Goal: Task Accomplishment & Management: Manage account settings

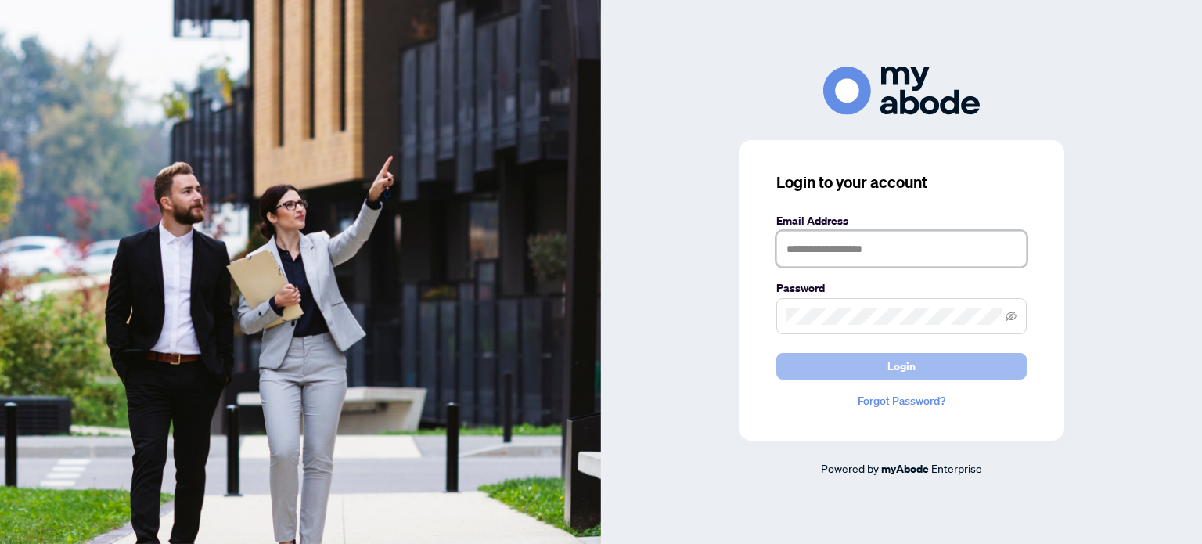
type input "**********"
click at [896, 361] on span "Login" at bounding box center [901, 366] width 28 height 25
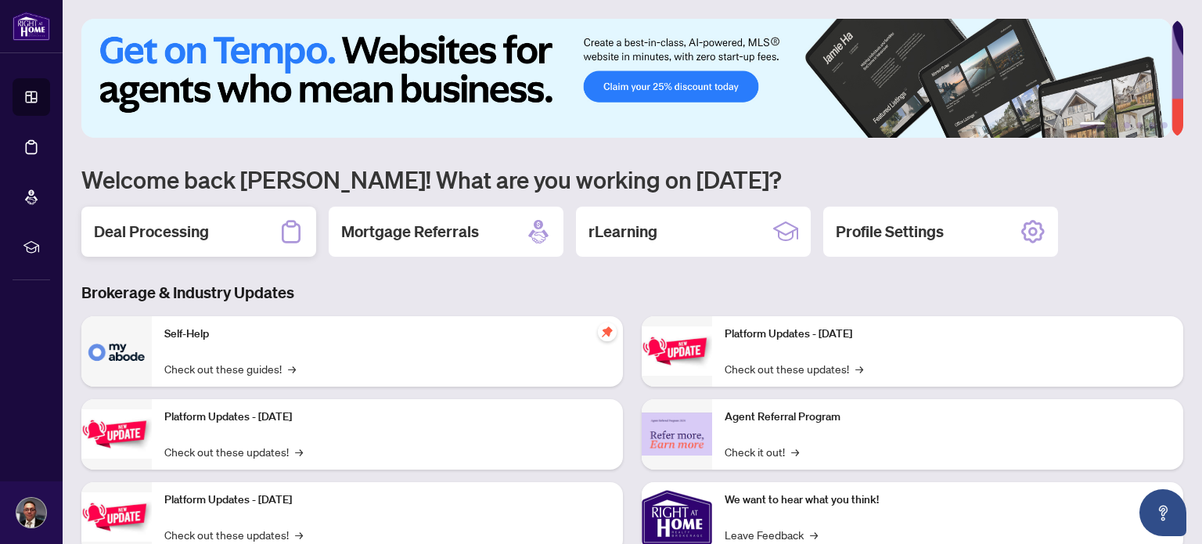
click at [173, 227] on h2 "Deal Processing" at bounding box center [151, 232] width 115 height 22
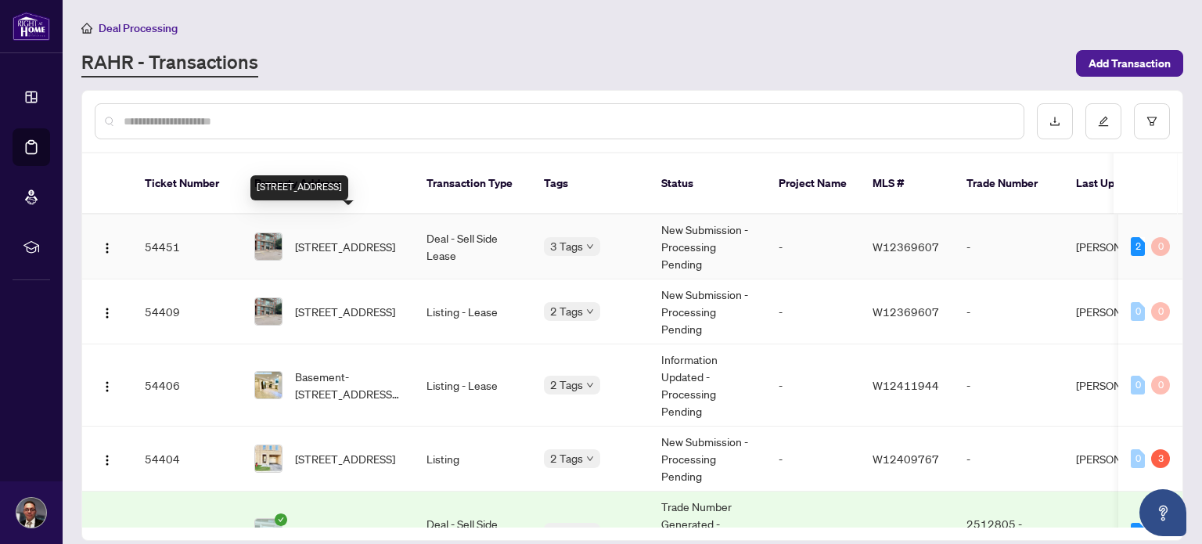
click at [348, 238] on span "322-200 Manitoba St, Toronto, Ontario M8Y 3Y9, Canada" at bounding box center [345, 246] width 100 height 17
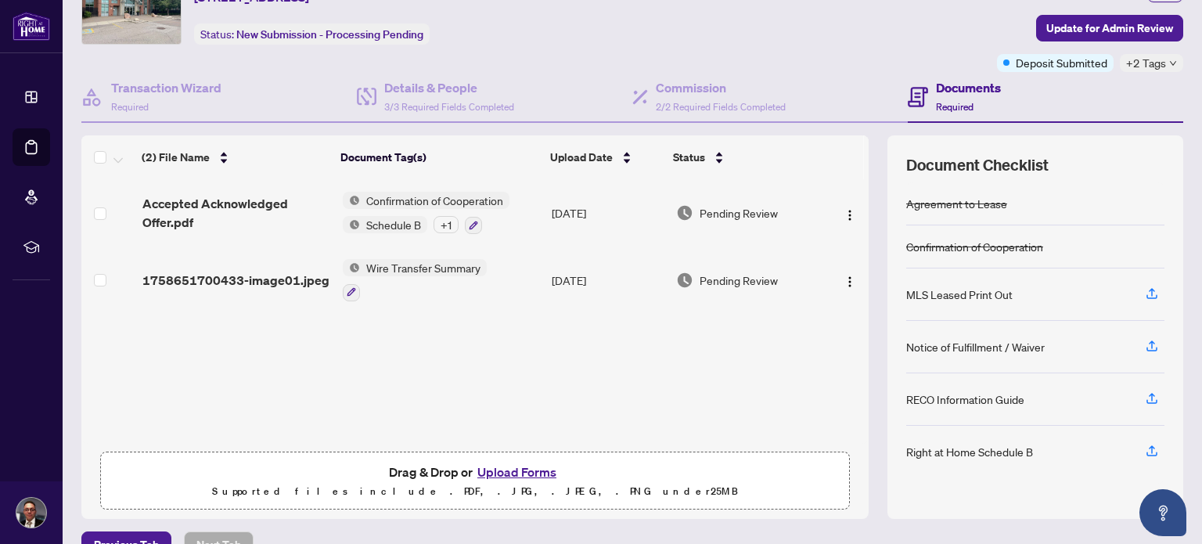
scroll to position [110, 0]
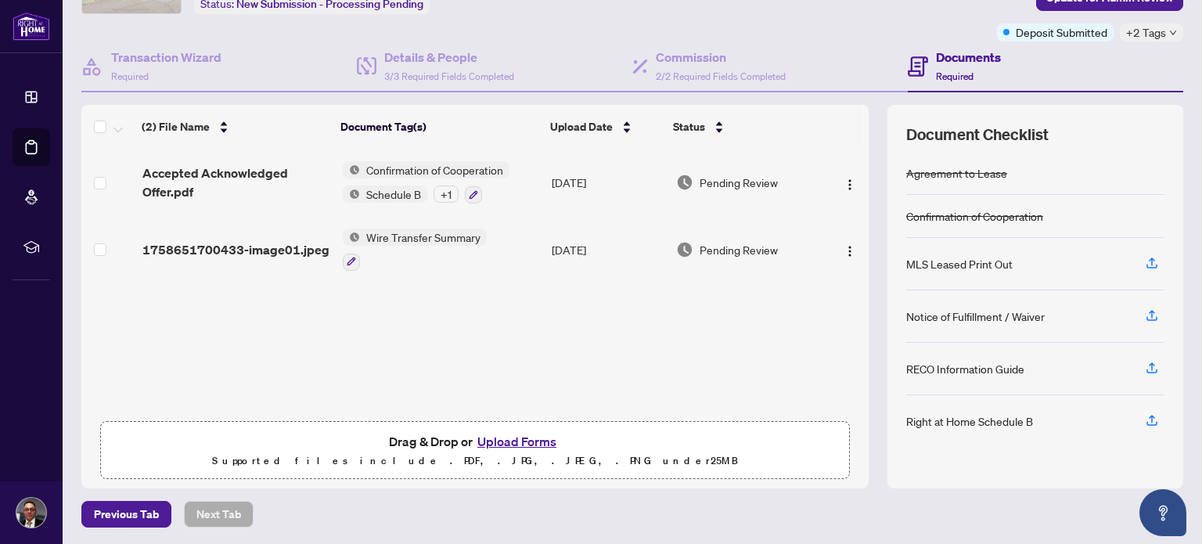
click at [486, 435] on button "Upload Forms" at bounding box center [517, 441] width 88 height 20
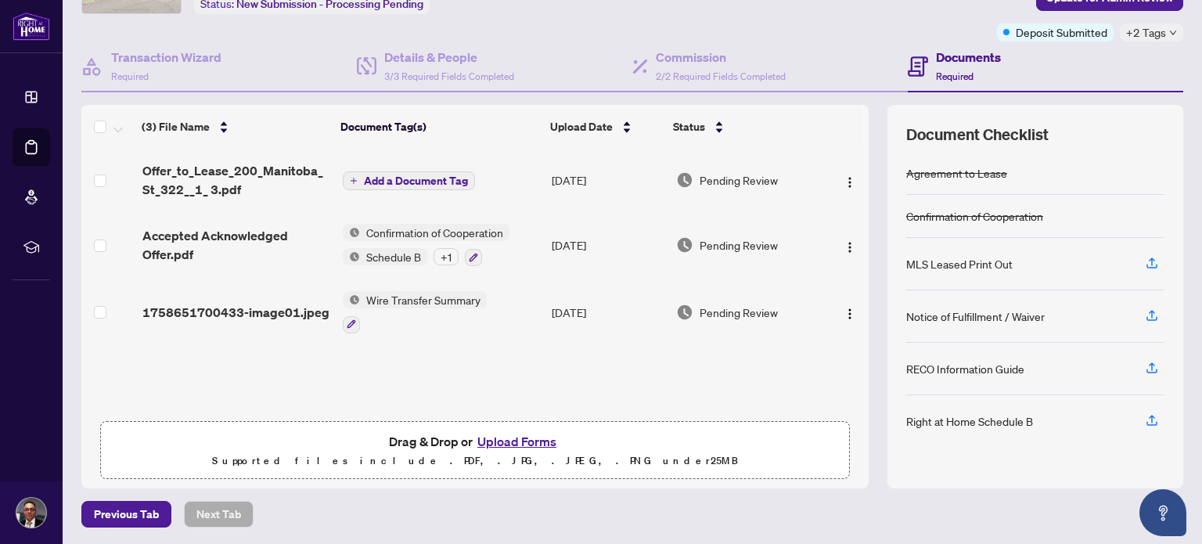
click at [436, 254] on div "+ 1" at bounding box center [446, 256] width 25 height 17
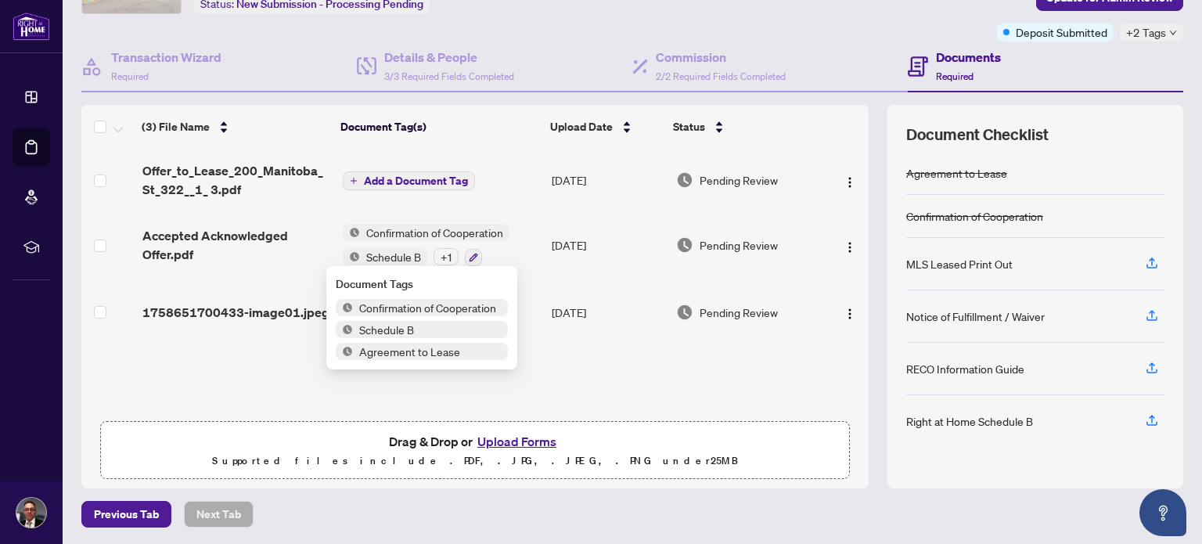
click at [407, 175] on span "Add a Document Tag" at bounding box center [416, 180] width 104 height 11
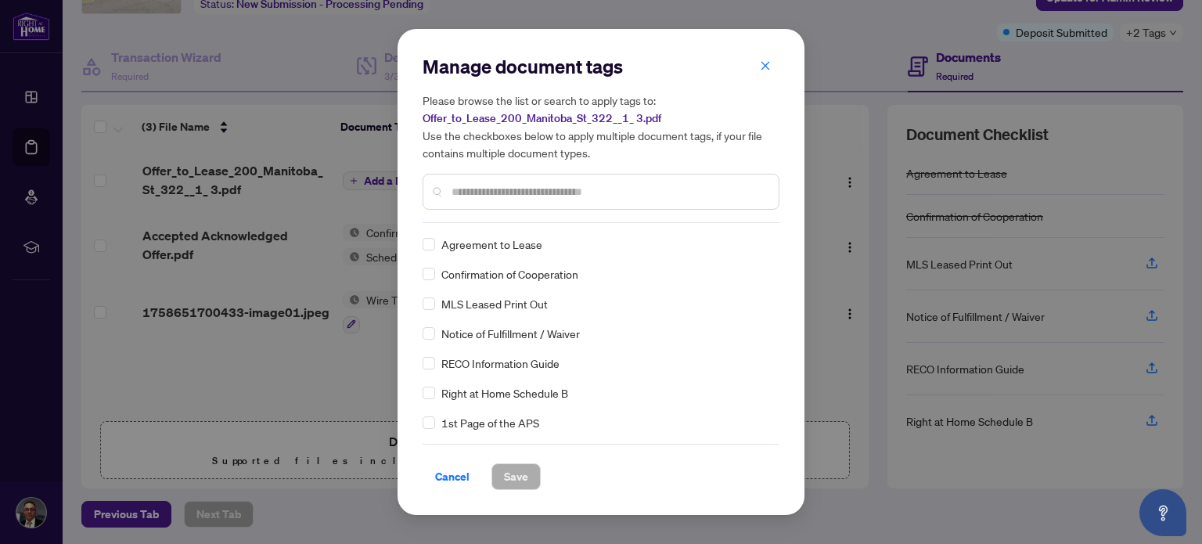
click at [494, 184] on input "text" at bounding box center [609, 191] width 315 height 17
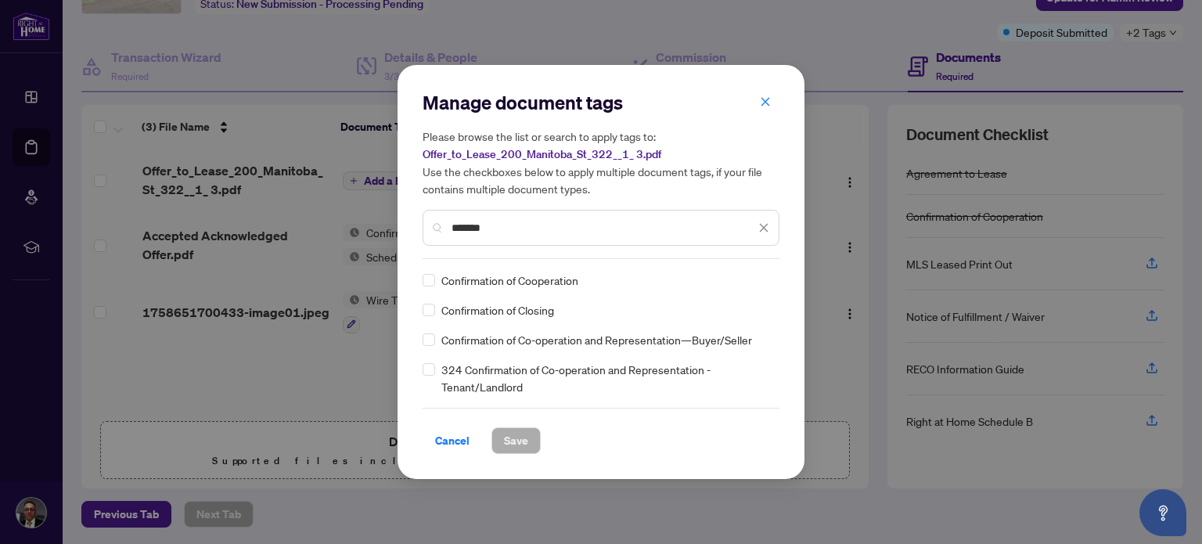
type input "*******"
click at [429, 216] on div "Please browse the list or search to apply tags to: Offer_to_Lease_200_Manitoba_…" at bounding box center [601, 187] width 357 height 118
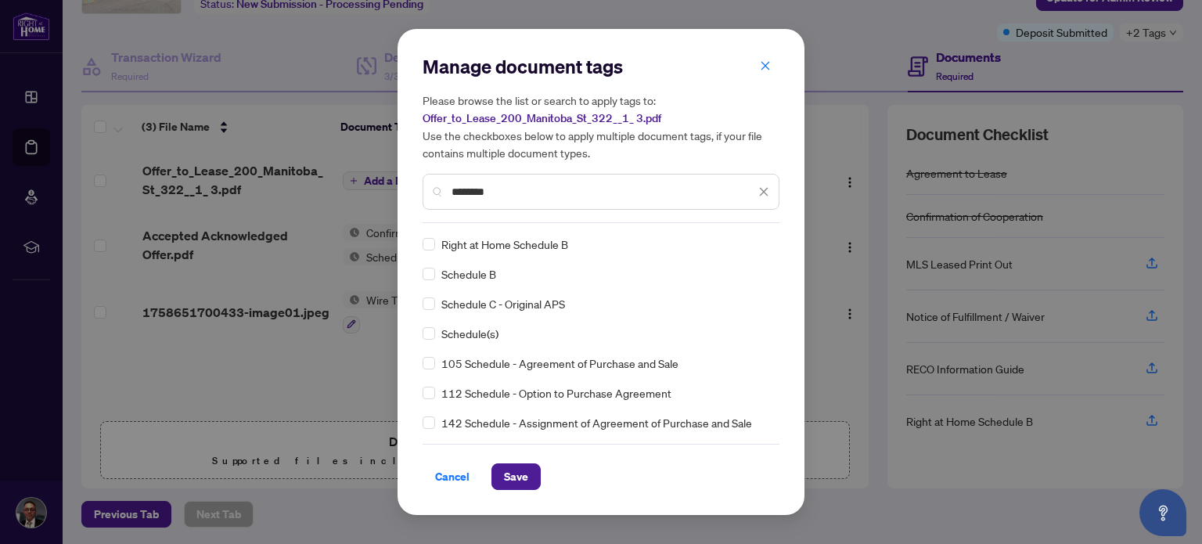
type input "********"
drag, startPoint x: 542, startPoint y: 193, endPoint x: 403, endPoint y: 192, distance: 138.5
click at [401, 192] on div "Manage document tags Please browse the list or search to apply tags to: Offer_t…" at bounding box center [601, 272] width 407 height 486
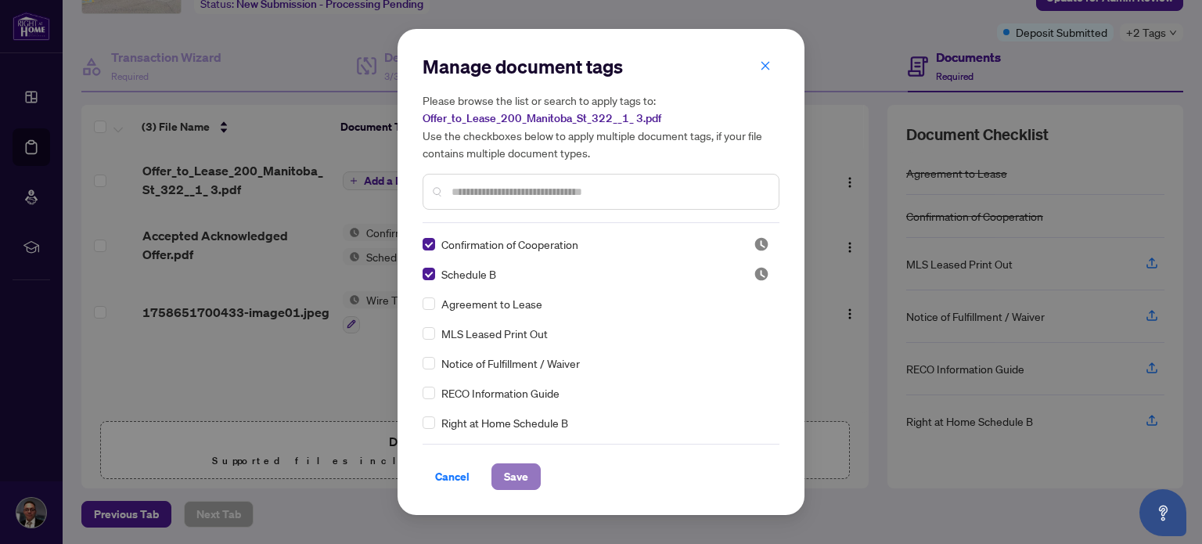
click at [513, 480] on span "Save" at bounding box center [516, 476] width 24 height 25
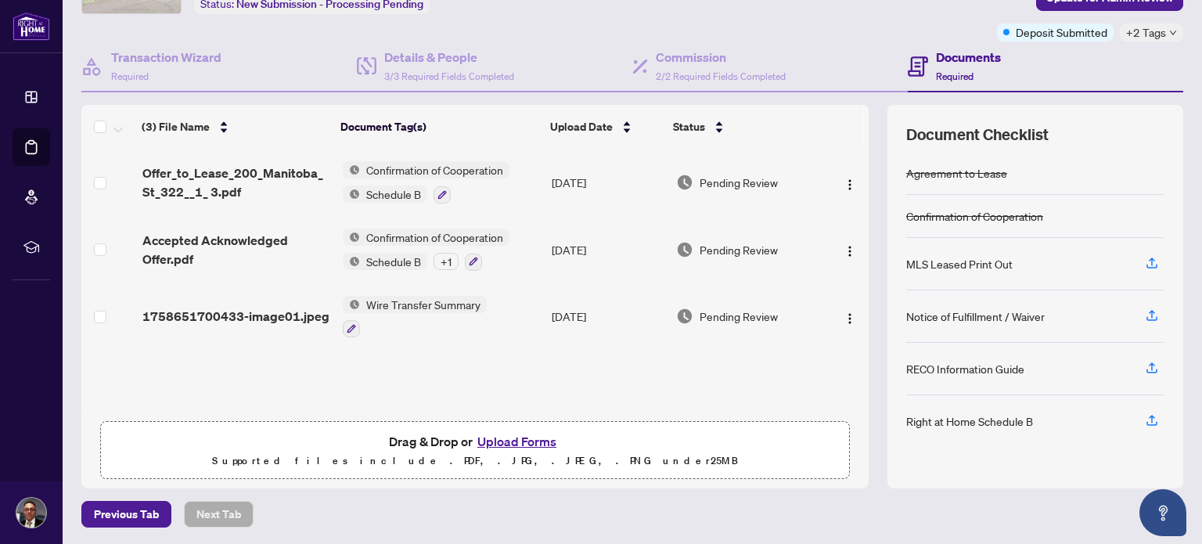
click at [435, 259] on div "+ 1" at bounding box center [446, 261] width 25 height 17
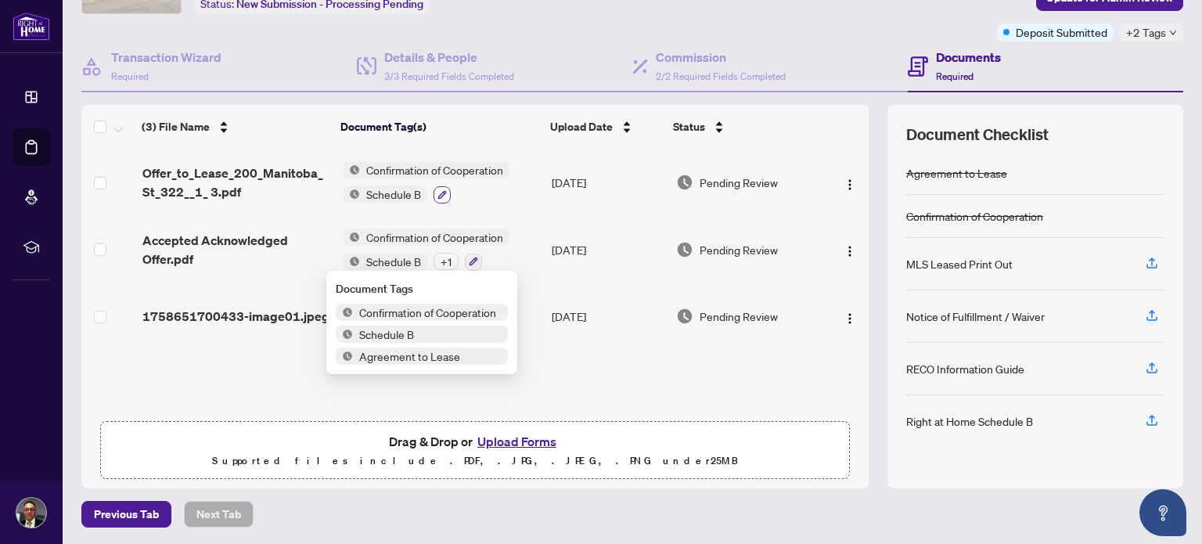
click at [434, 190] on button "button" at bounding box center [442, 194] width 17 height 17
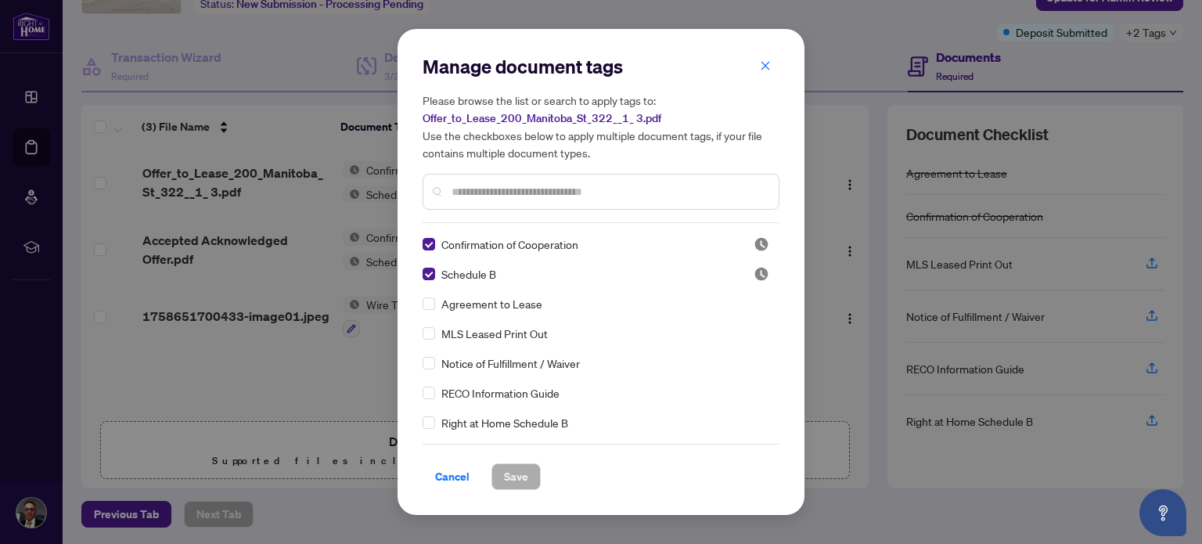
click at [505, 190] on input "text" at bounding box center [609, 191] width 315 height 17
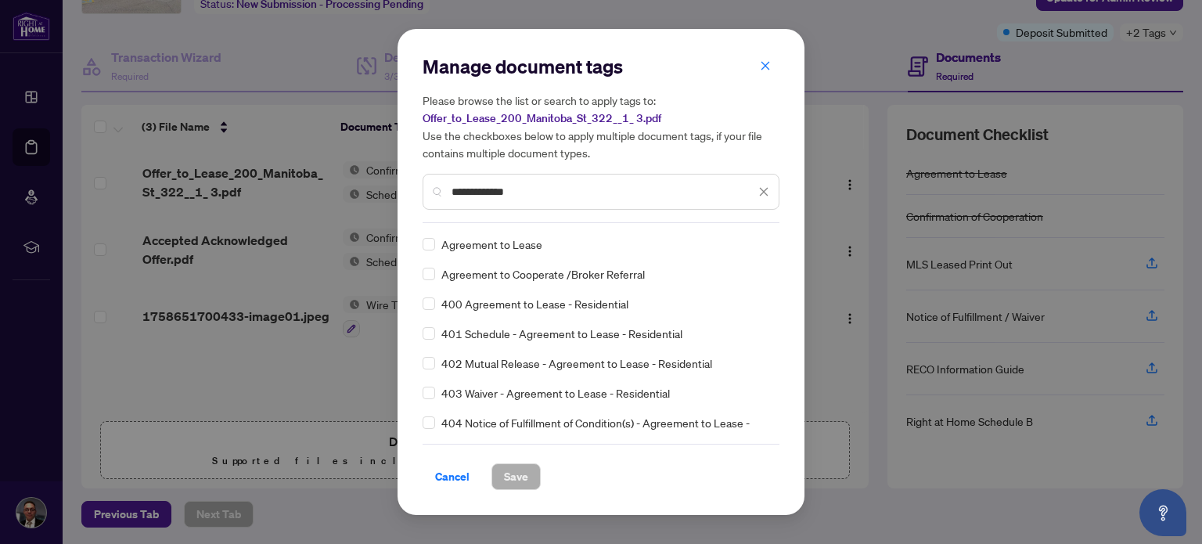
type input "**********"
click at [509, 473] on span "Save" at bounding box center [516, 476] width 24 height 25
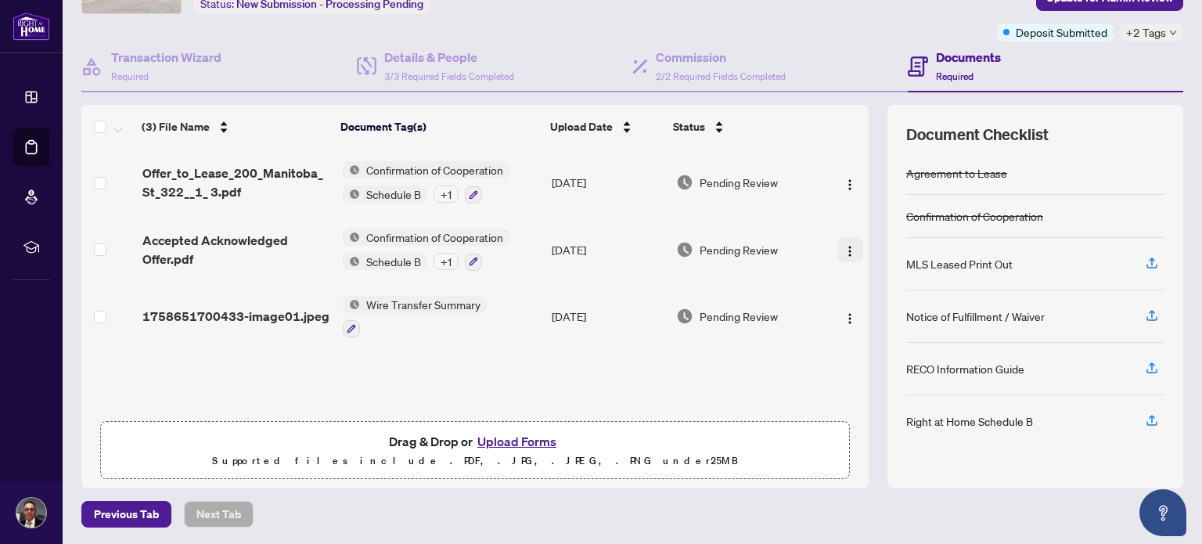
click at [844, 251] on img "button" at bounding box center [850, 251] width 13 height 13
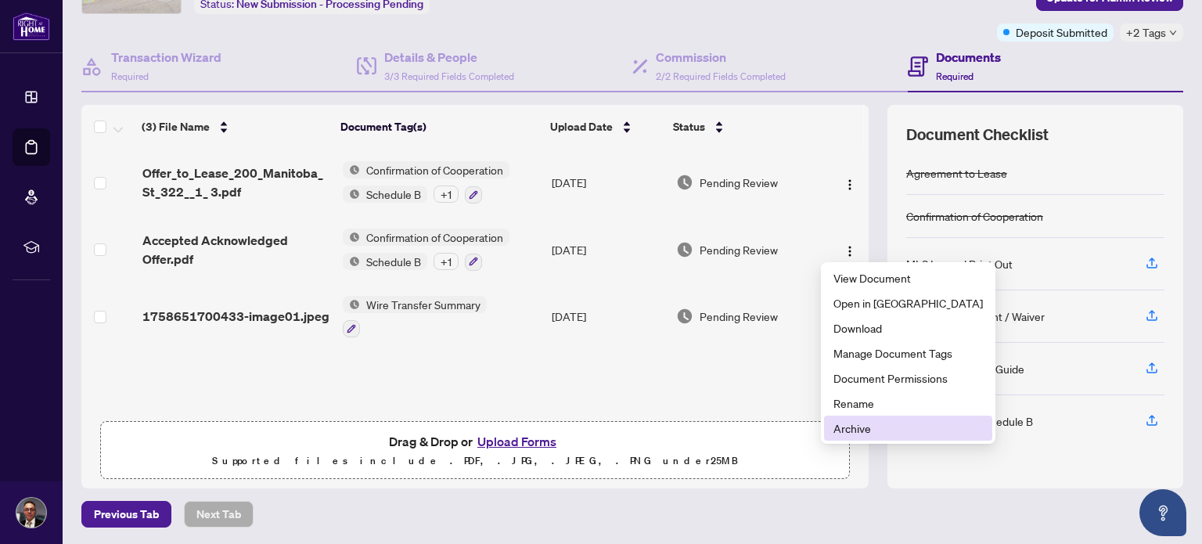
click at [856, 431] on span "Archive" at bounding box center [907, 427] width 149 height 17
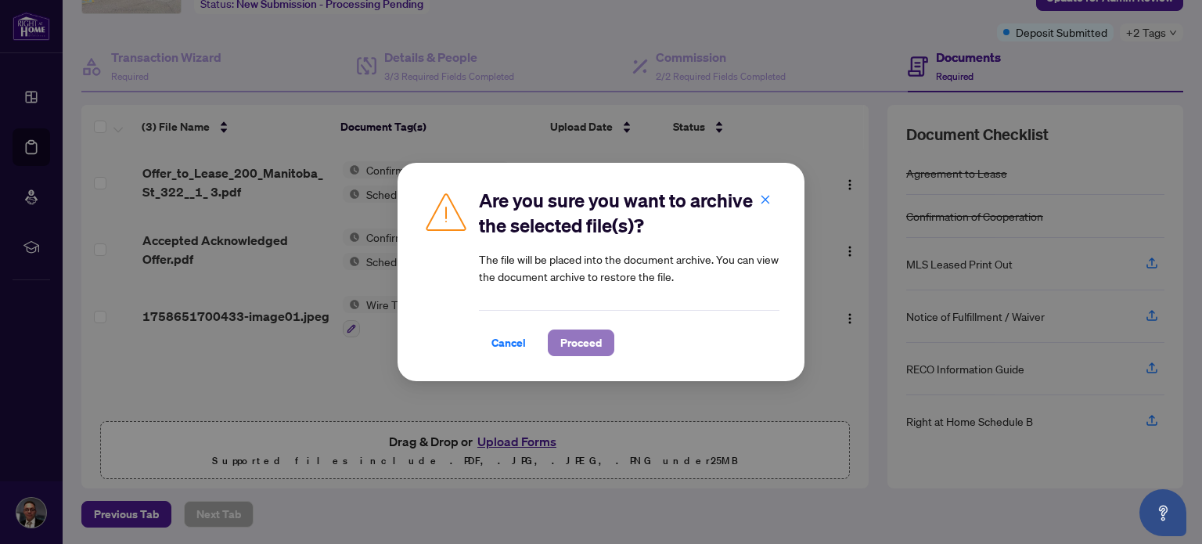
click at [579, 347] on span "Proceed" at bounding box center [580, 342] width 41 height 25
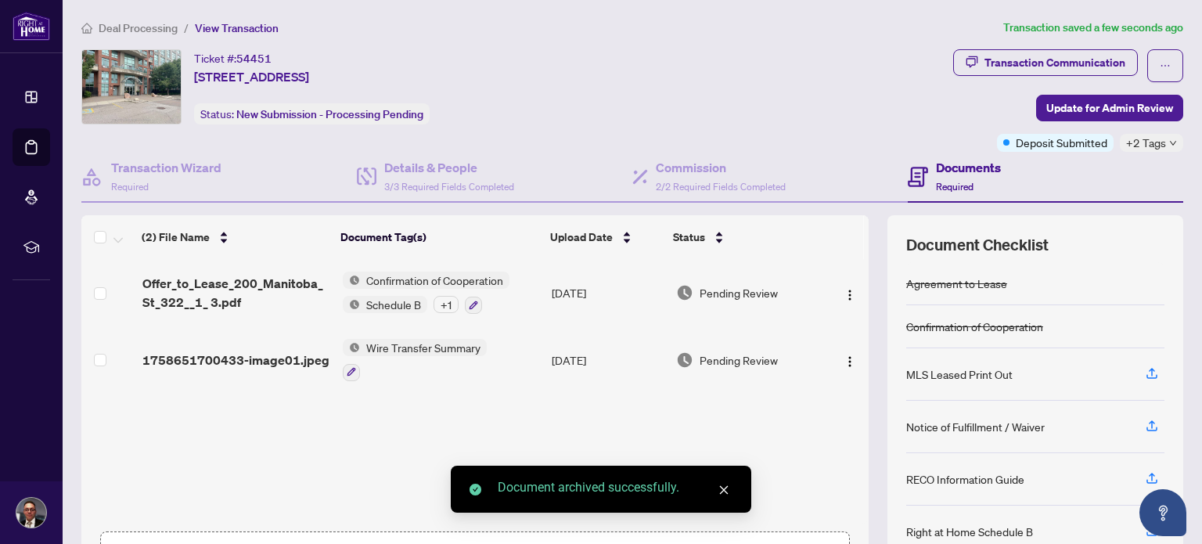
scroll to position [0, 0]
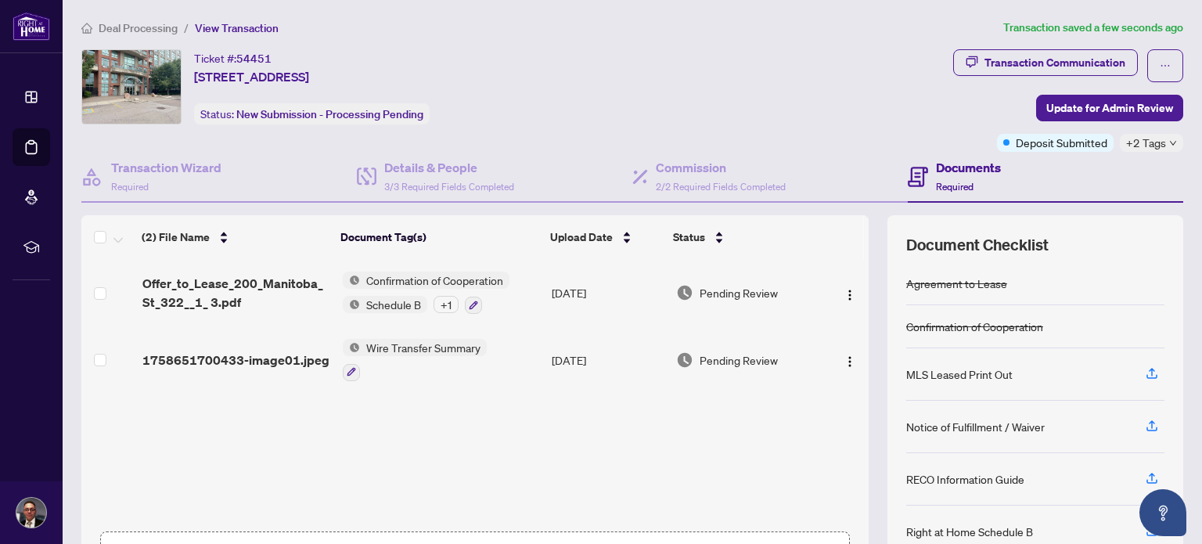
click at [388, 446] on div "Offer_to_Lease_200_Manitoba_St_322__1_ 3.pdf Confirmation of Cooperation Schedu…" at bounding box center [474, 391] width 787 height 265
click at [125, 22] on span "Deal Processing" at bounding box center [138, 28] width 79 height 14
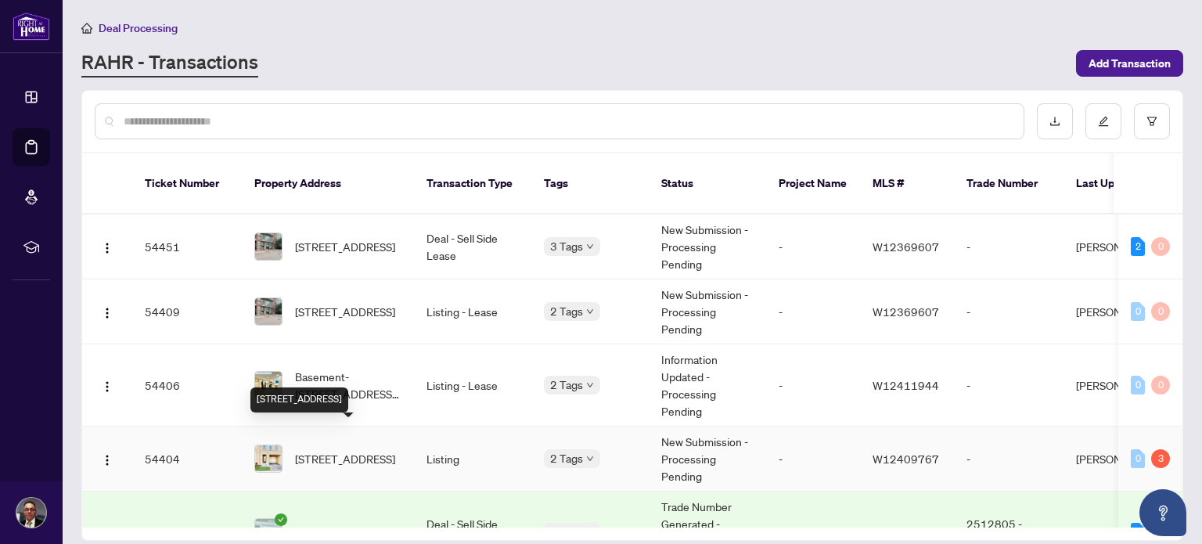
click at [333, 450] on span "91-2280 Baronwood Dr, Oakville, Ontario L6M 0K4, Canada" at bounding box center [345, 458] width 100 height 17
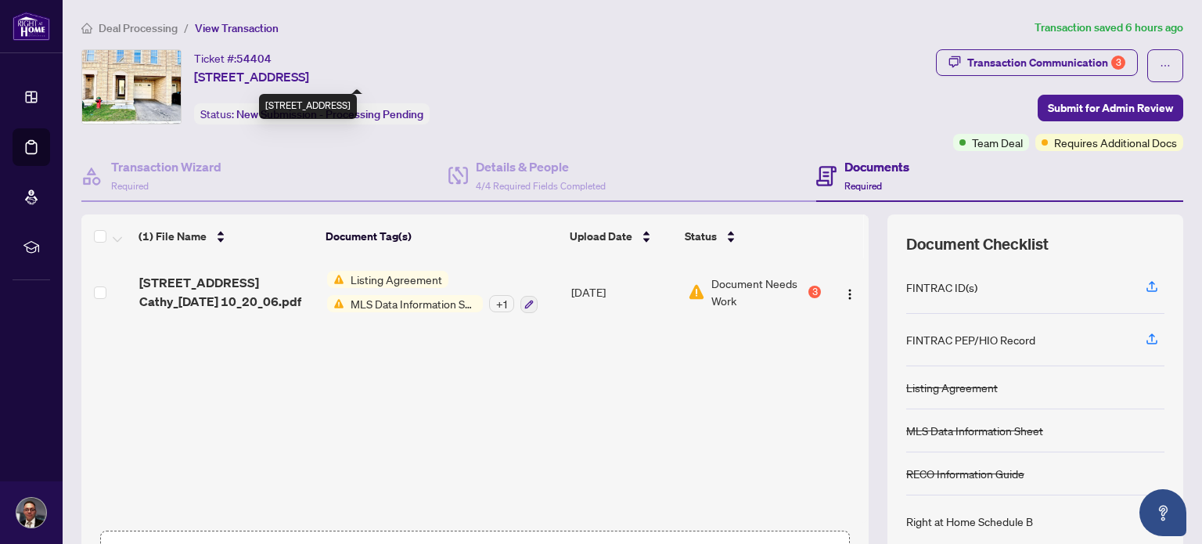
click at [238, 67] on span "91-2280 Baronwood Dr, Oakville, Ontario L6M 0K4, Canada" at bounding box center [251, 76] width 115 height 19
click at [241, 72] on span "91-2280 Baronwood Dr, Oakville, Ontario L6M 0K4, Canada" at bounding box center [251, 76] width 115 height 19
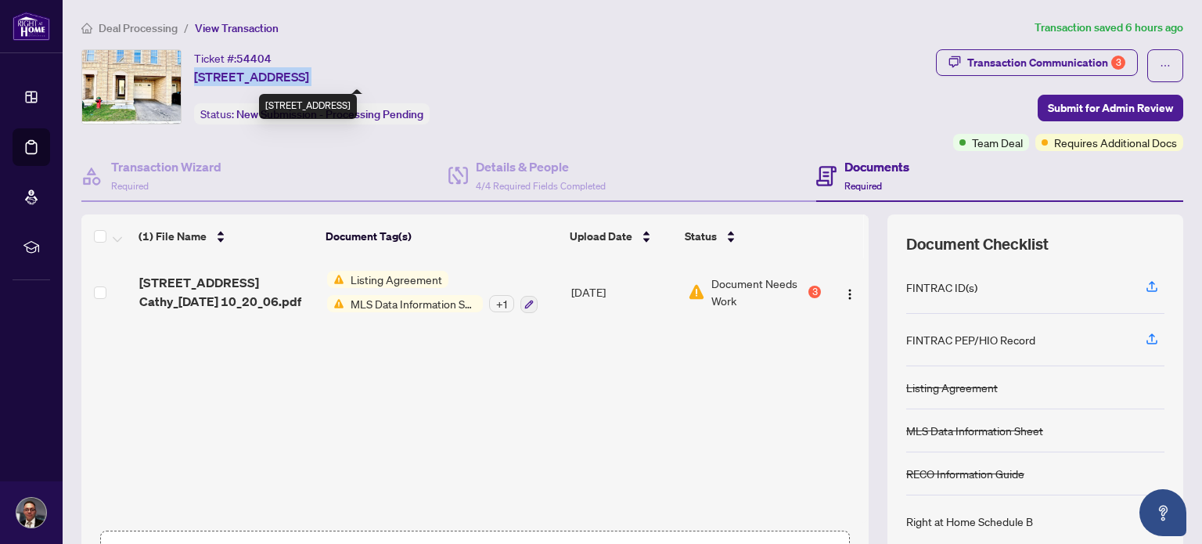
copy span "91-2280 Baronwood Dr, Oakville, Ontario L6M 0K4, Canada"
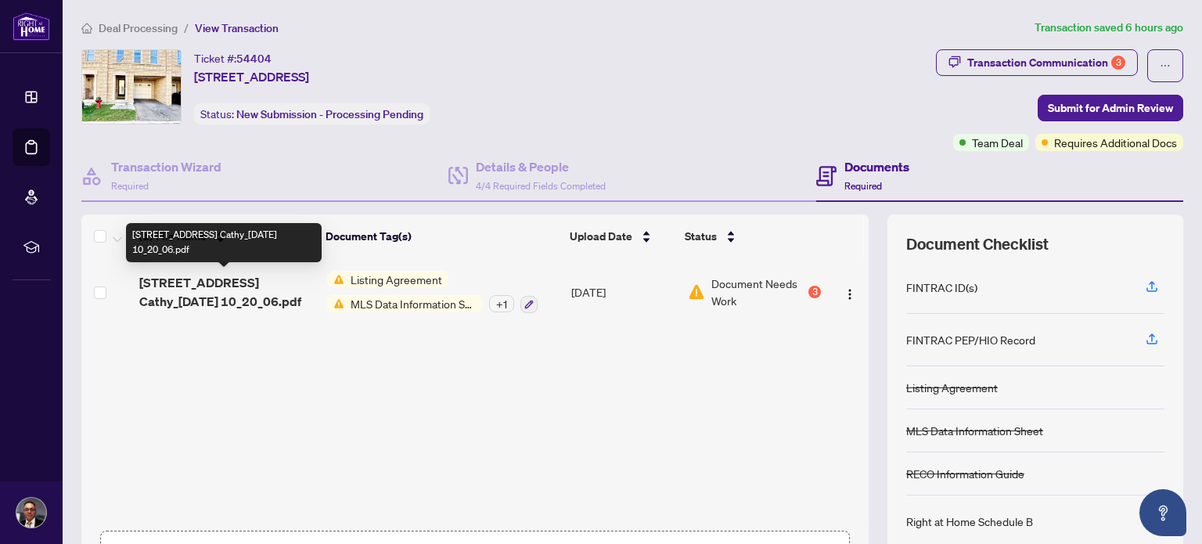
click at [217, 284] on span "2280 Baronwood Dr 91 Cathy_2025-09-23 10_20_06.pdf" at bounding box center [227, 292] width 176 height 38
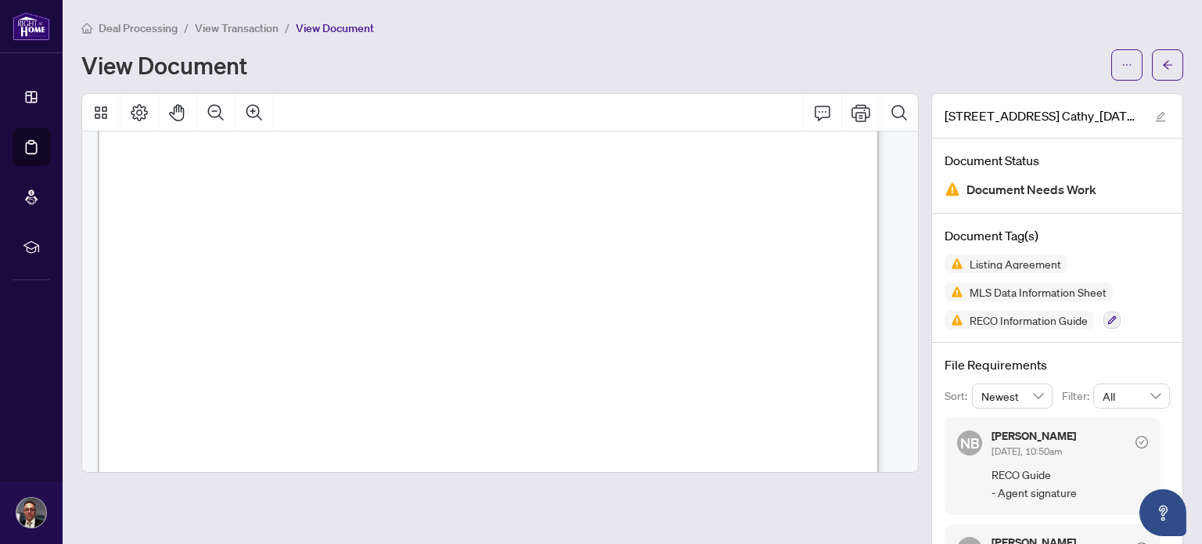
scroll to position [11660, 0]
click at [174, 521] on div at bounding box center [499, 360] width 837 height 534
